Goal: Obtain resource: Download file/media

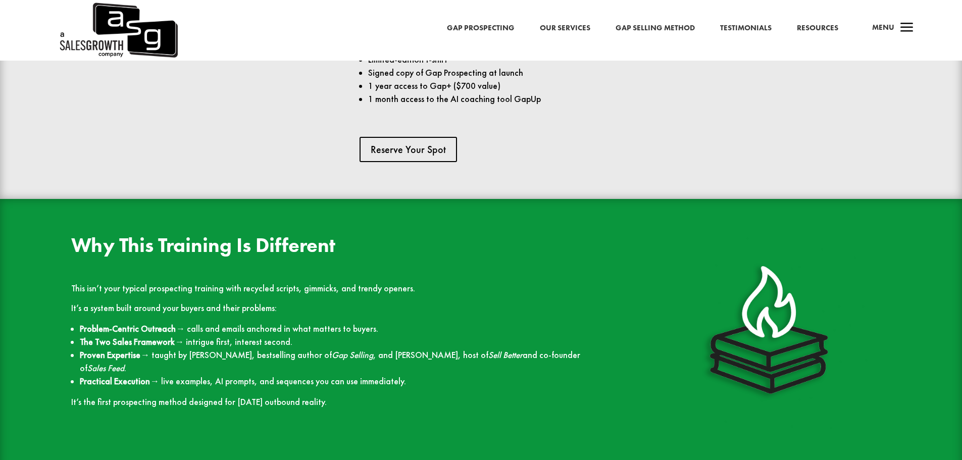
scroll to position [1010, 0]
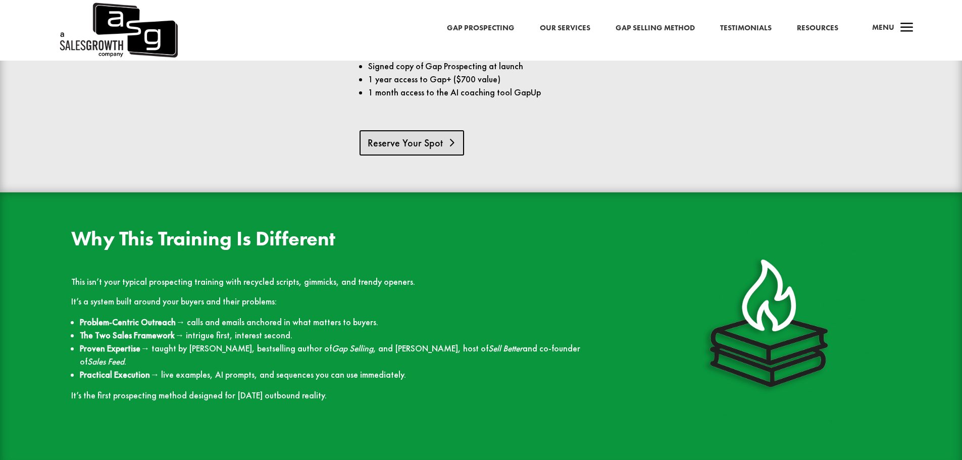
click at [436, 130] on link "Reserve Your Spot" at bounding box center [411, 142] width 104 height 25
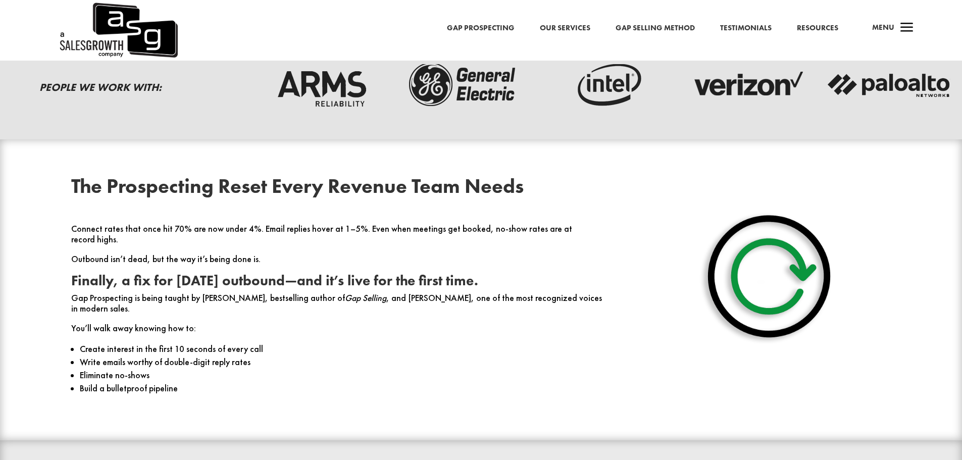
scroll to position [202, 0]
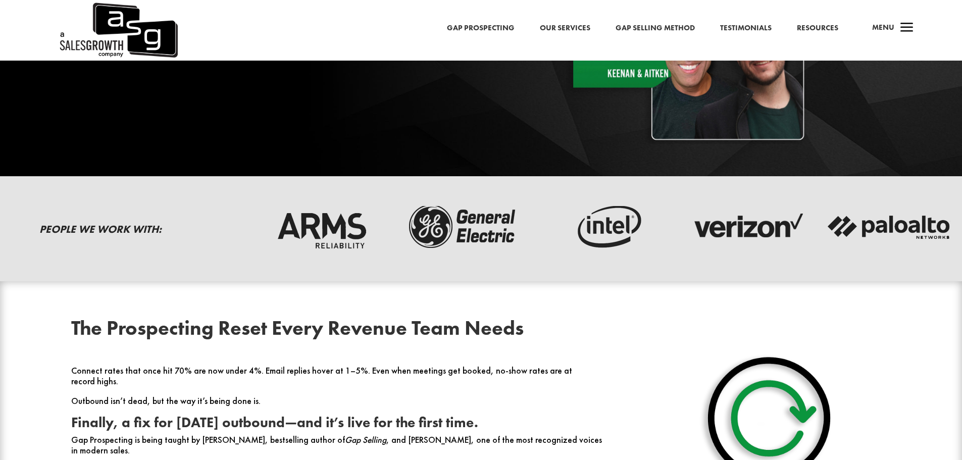
click at [498, 26] on link "Gap Prospecting" at bounding box center [481, 28] width 68 height 13
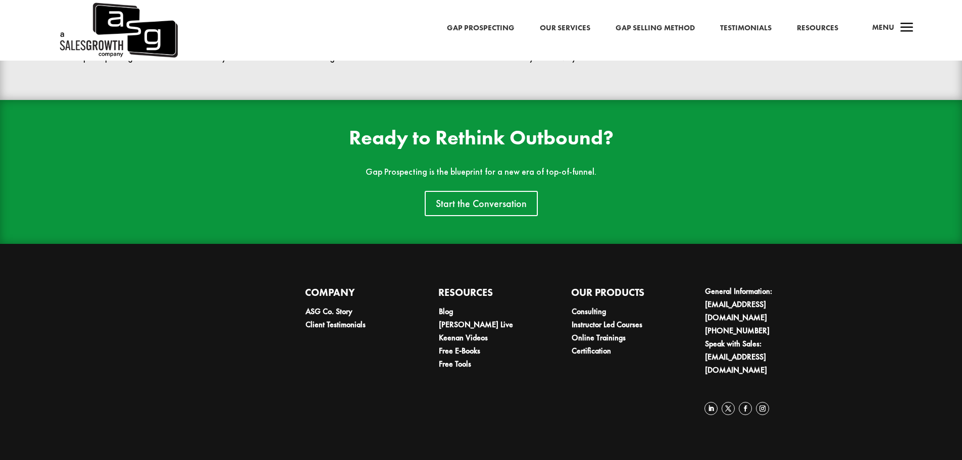
scroll to position [2362, 0]
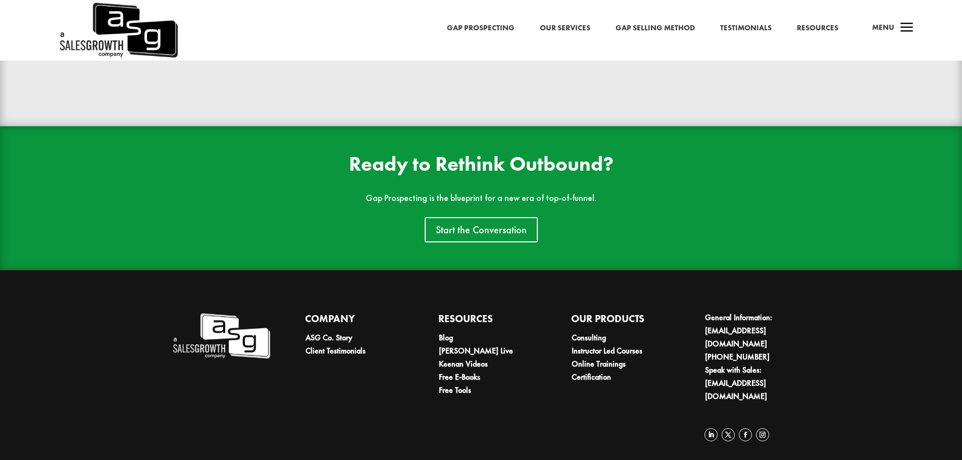
click at [829, 30] on link "Resources" at bounding box center [817, 28] width 41 height 13
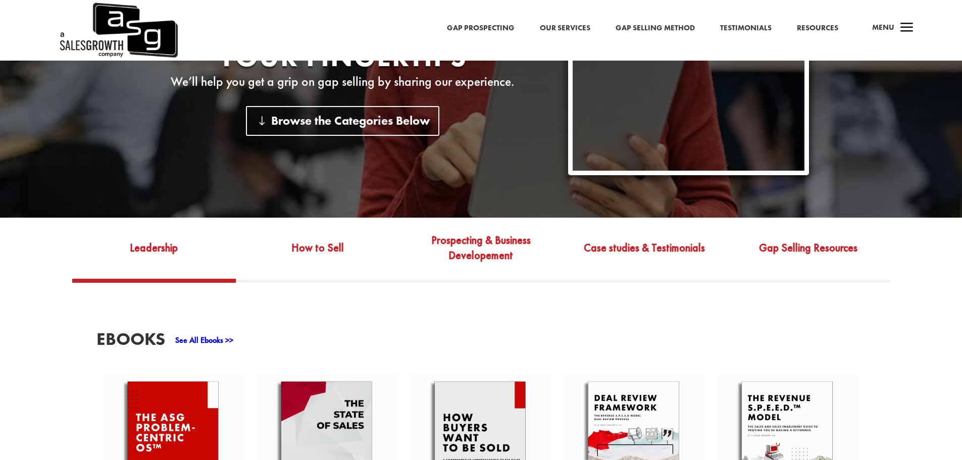
scroll to position [404, 0]
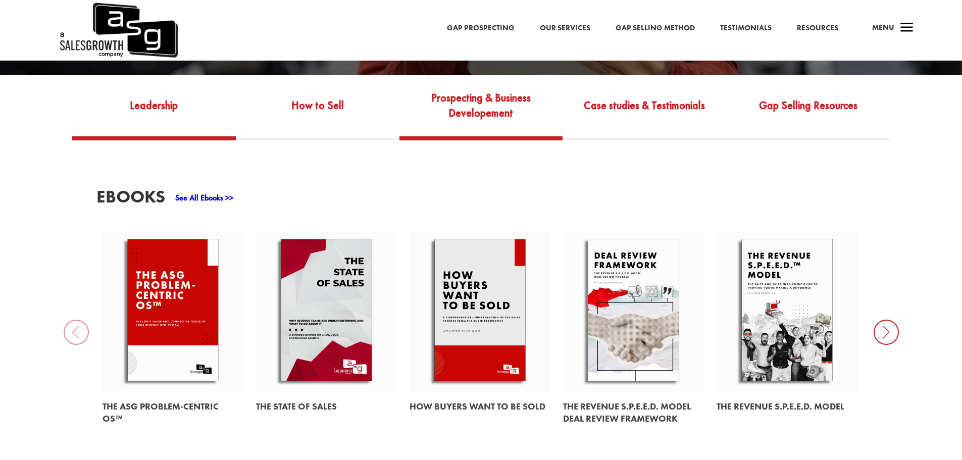
click at [470, 112] on link "Prospecting & Business Developement" at bounding box center [481, 112] width 164 height 47
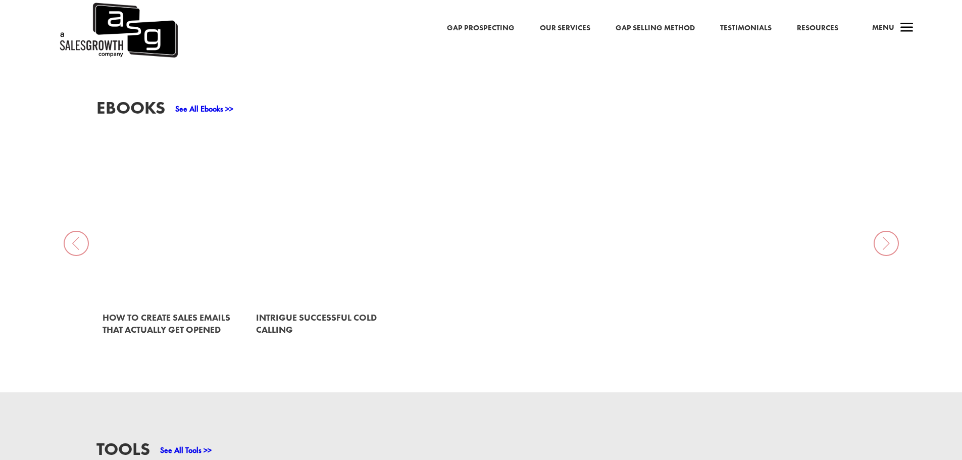
scroll to position [505, 0]
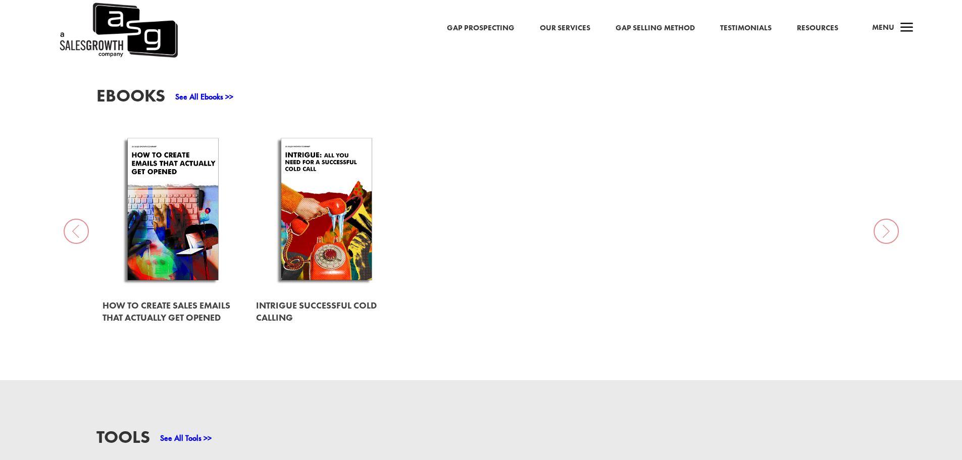
click at [181, 306] on link at bounding box center [172, 311] width 141 height 41
click at [330, 223] on link at bounding box center [326, 211] width 141 height 161
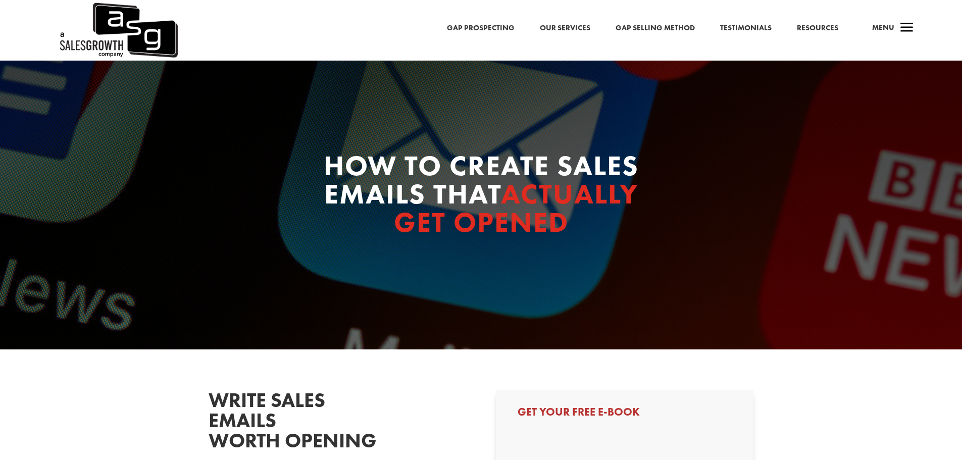
select select "Individual Contributor (AE, SDR, CSM, etc)"
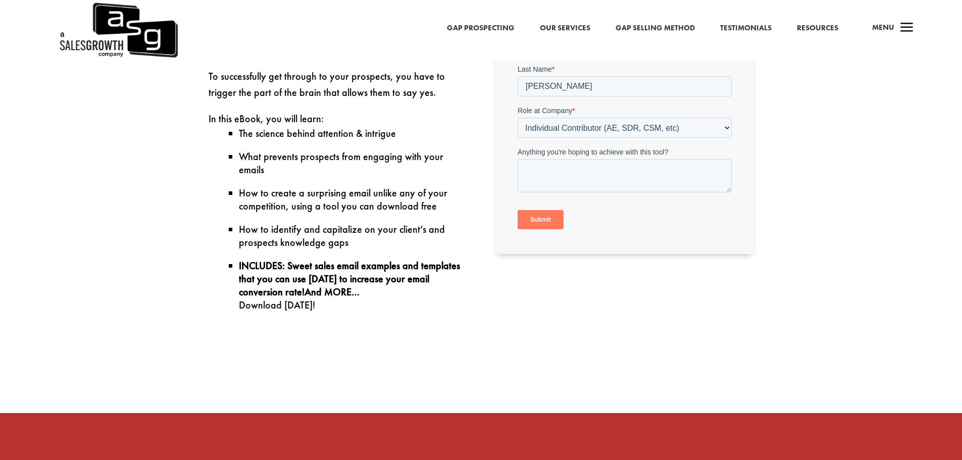
scroll to position [454, 0]
click at [542, 219] on input "Submit" at bounding box center [540, 219] width 46 height 19
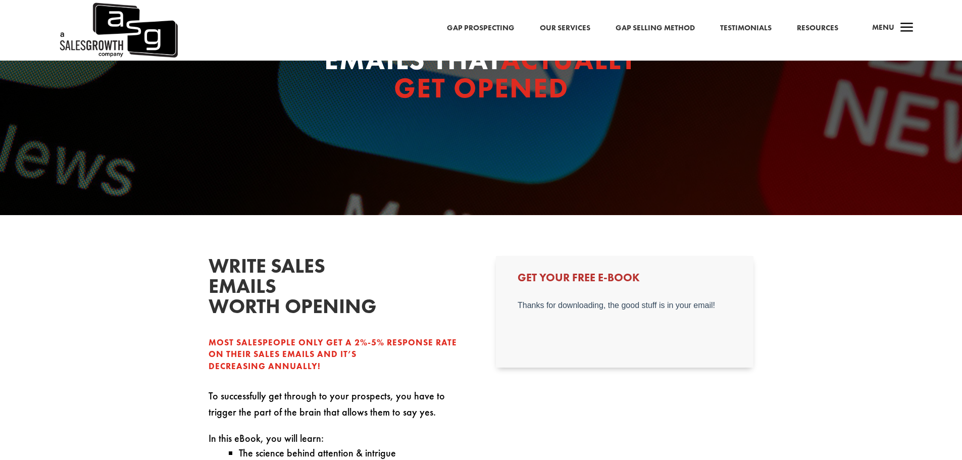
scroll to position [101, 0]
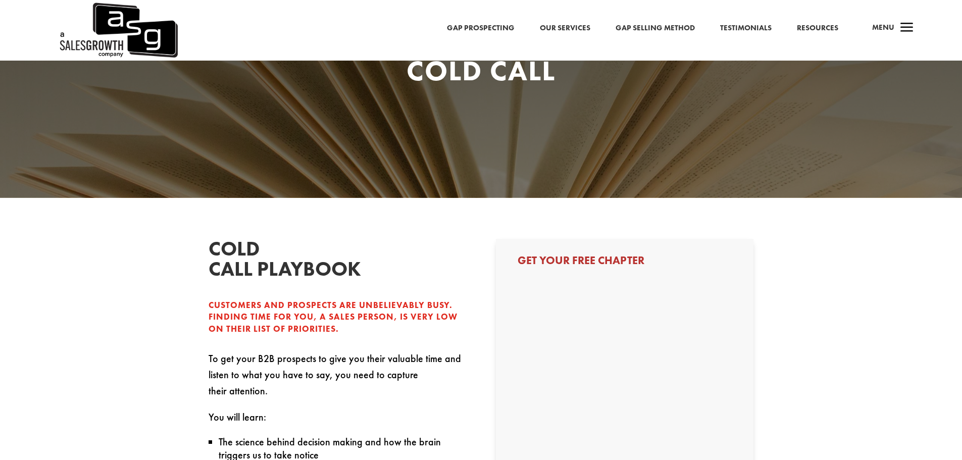
select select "Individual Contributor (AE, SDR, CSM, etc)"
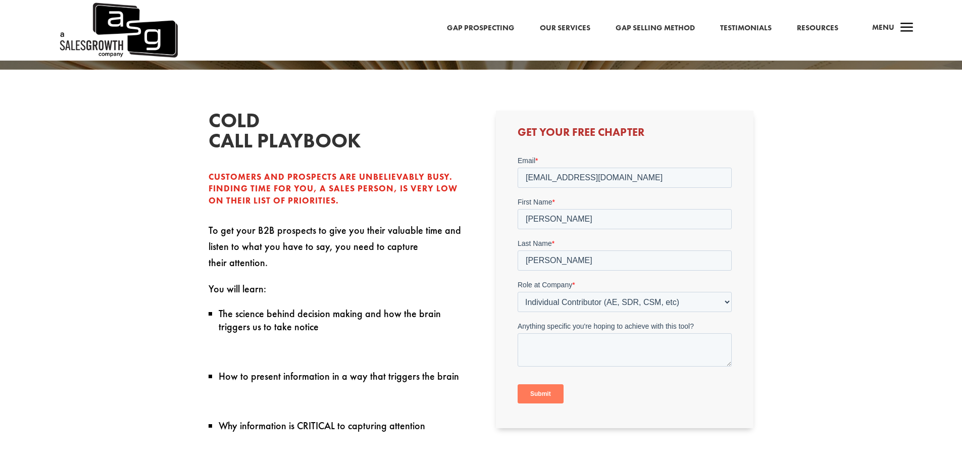
scroll to position [303, 0]
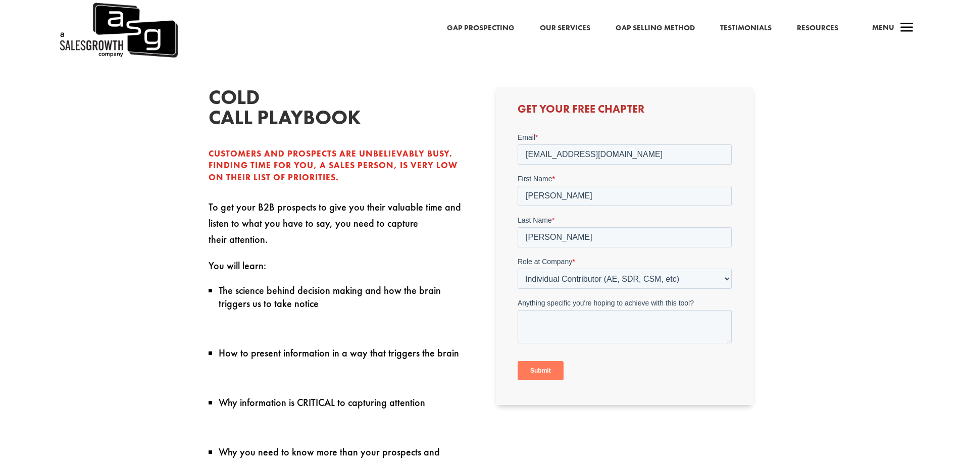
click at [543, 366] on input "Submit" at bounding box center [540, 370] width 46 height 19
